Goal: Information Seeking & Learning: Learn about a topic

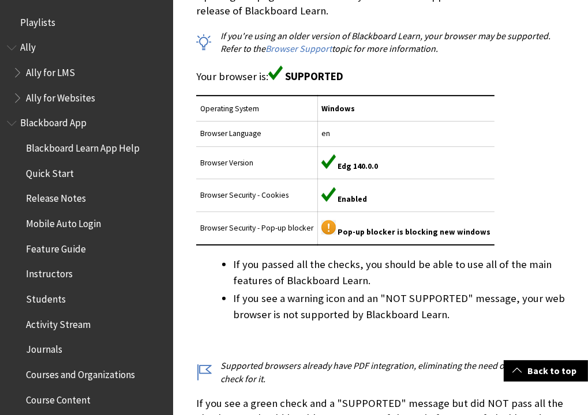
scroll to position [1320, 0]
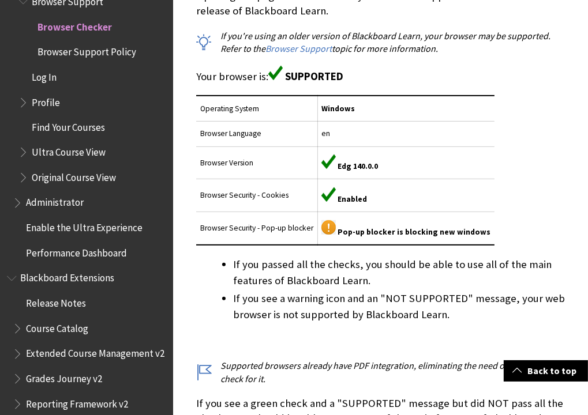
click at [530, 246] on div "Opening this page checks whether your browser supports the most recent release …" at bounding box center [380, 237] width 369 height 498
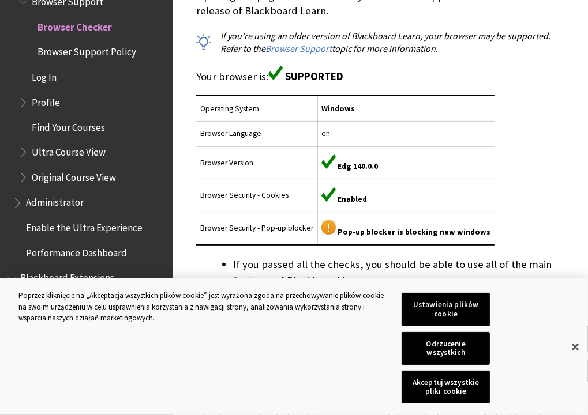
click at [576, 196] on div "Browser Checker Opening this page checks whether your browser supports the most…" at bounding box center [381, 386] width 392 height 865
click at [334, 235] on img at bounding box center [328, 227] width 14 height 14
click at [564, 360] on button "Zamknięcie" at bounding box center [574, 347] width 25 height 25
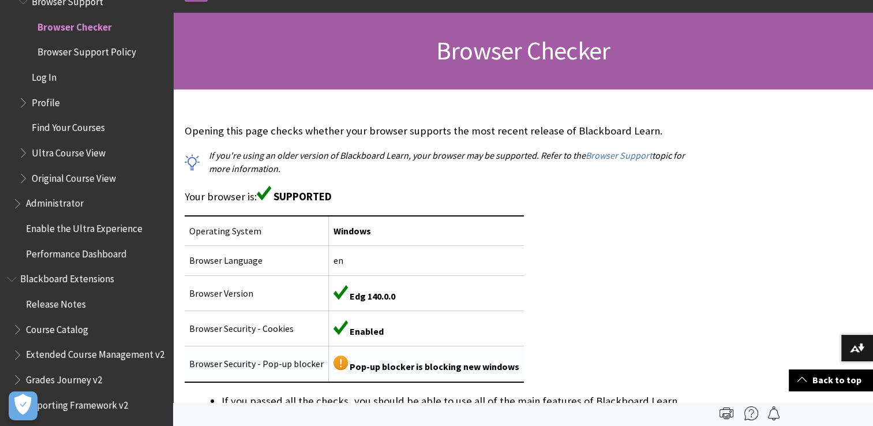
scroll to position [146, 0]
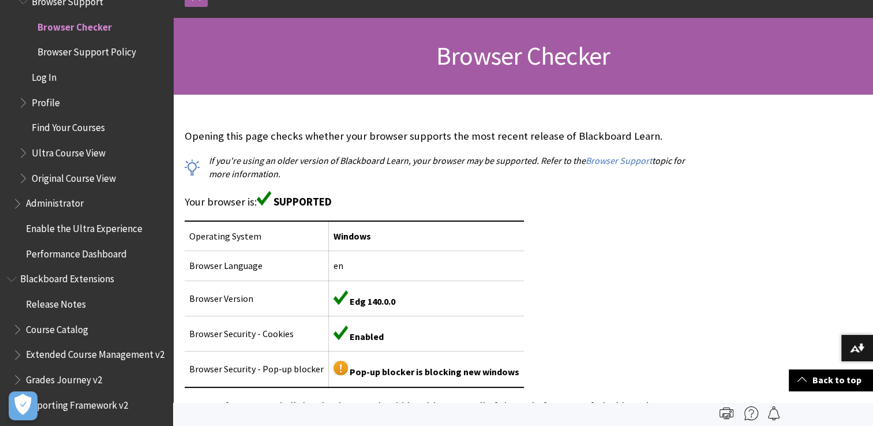
click at [468, 61] on span "Browser Checker" at bounding box center [523, 56] width 174 height 32
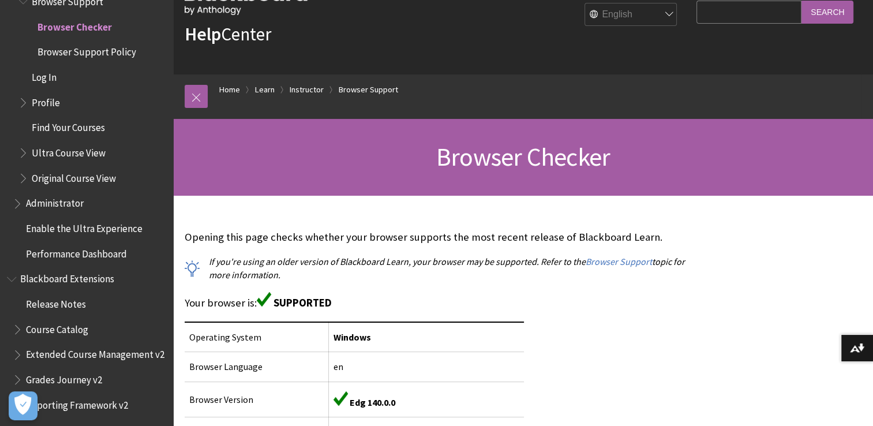
scroll to position [110, 0]
